Goal: Task Accomplishment & Management: Use online tool/utility

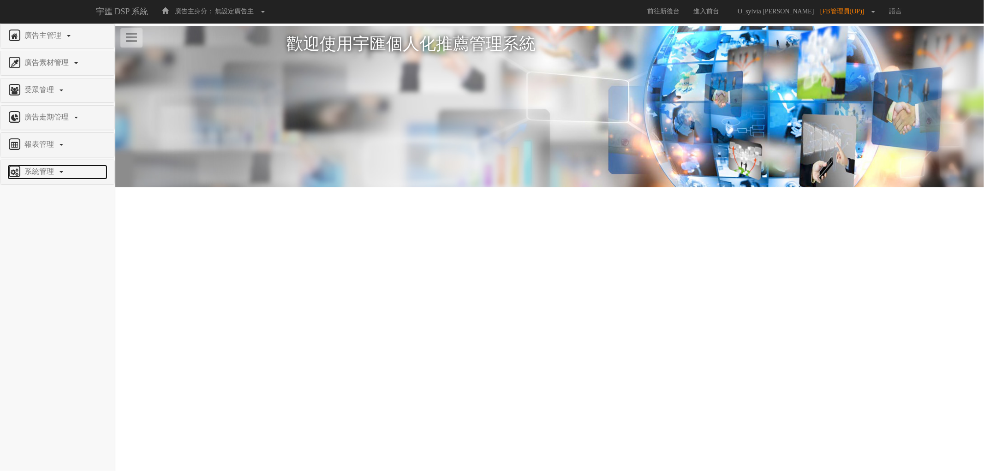
click at [44, 172] on span "系統管理" at bounding box center [40, 171] width 36 height 8
click at [39, 143] on span "報表管理" at bounding box center [40, 144] width 36 height 8
click at [35, 168] on span "全站分析" at bounding box center [23, 166] width 33 height 7
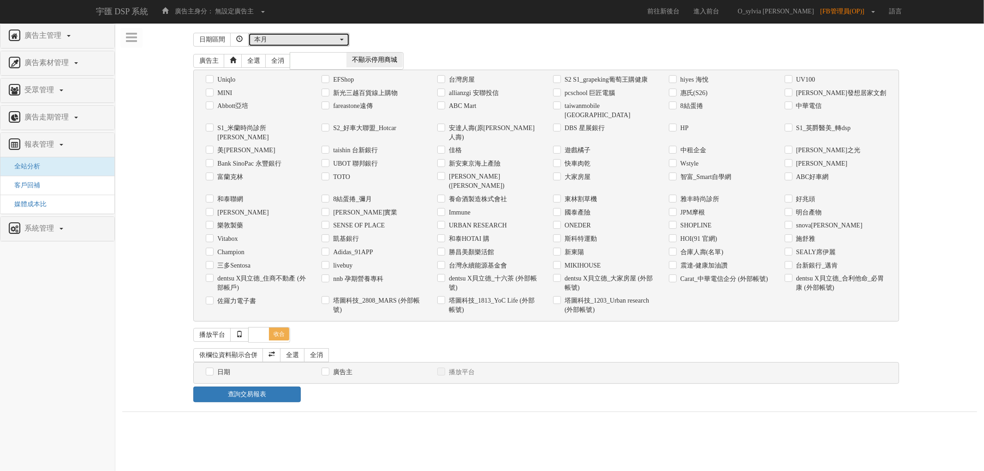
click at [311, 38] on div "本月" at bounding box center [296, 39] width 84 height 9
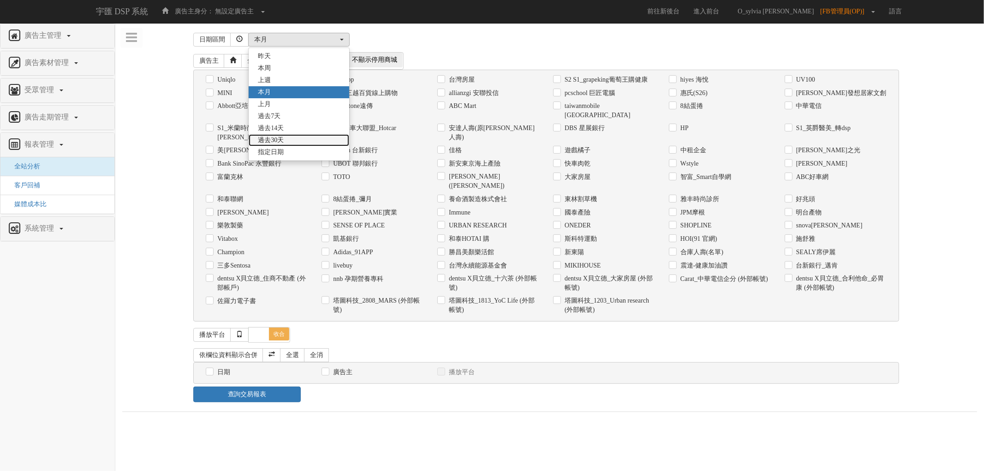
click at [284, 141] on span "過去30天" at bounding box center [271, 140] width 26 height 9
select select "Past30"
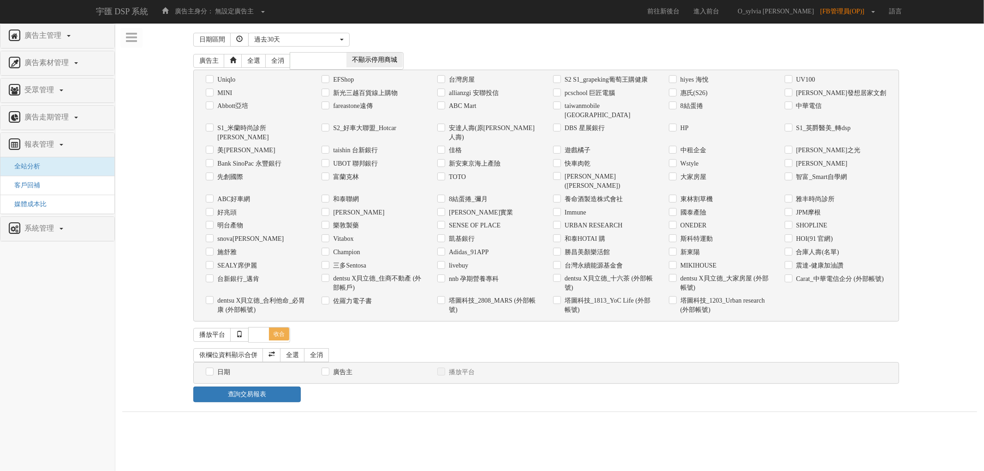
click at [528, 296] on label "塔圖科技_2808_MARS (外部帳號)" at bounding box center [493, 305] width 93 height 18
click at [443, 298] on input "塔圖科技_2808_MARS (外部帳號)" at bounding box center [440, 301] width 6 height 6
checkbox input "true"
click at [226, 368] on label "日期" at bounding box center [222, 372] width 15 height 9
click at [212, 369] on input "日期" at bounding box center [209, 372] width 6 height 6
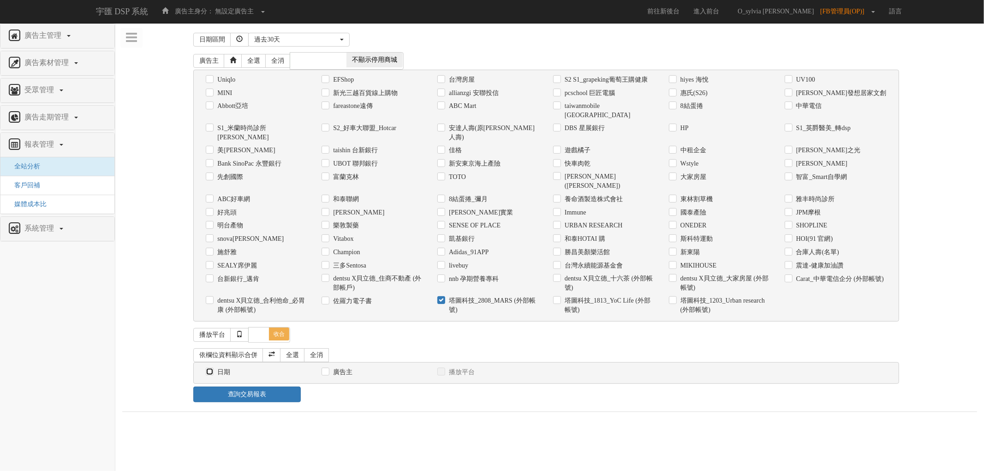
checkbox input "true"
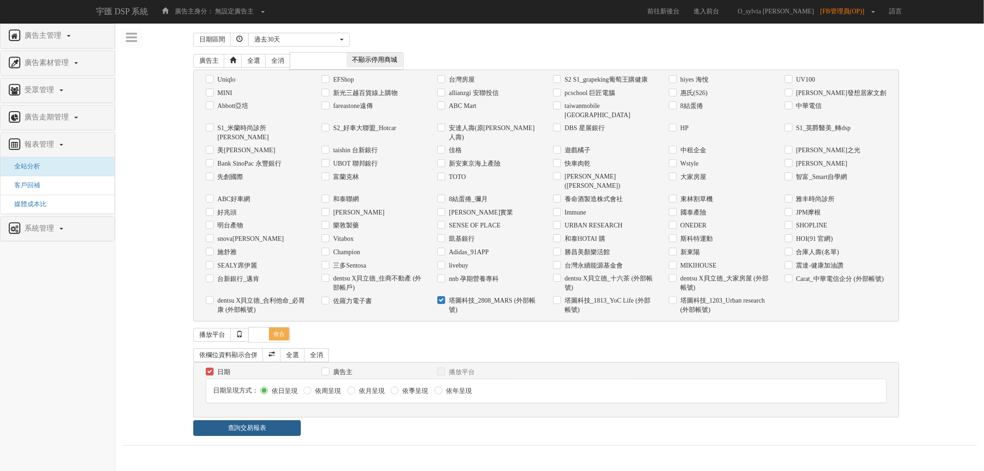
click at [276, 420] on link "查詢交易報表" at bounding box center [246, 428] width 107 height 16
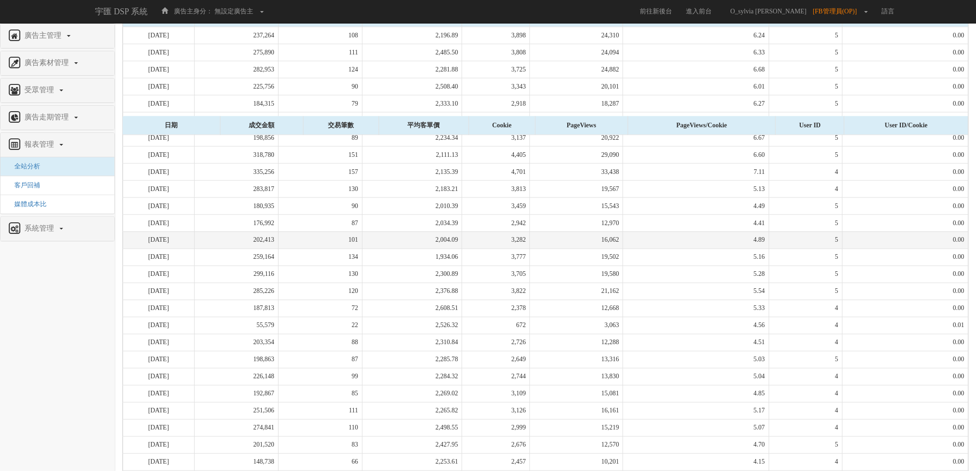
scroll to position [578, 0]
